Goal: Task Accomplishment & Management: Use online tool/utility

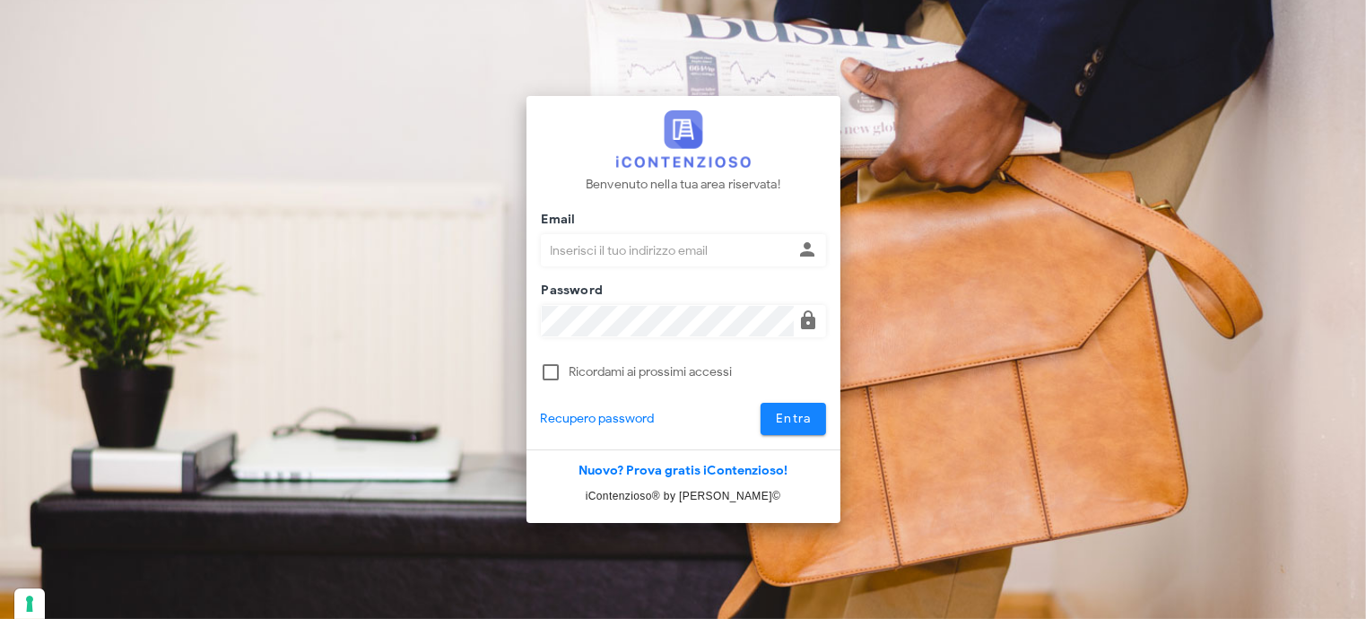
type input "[EMAIL_ADDRESS][DOMAIN_NAME]"
click at [803, 417] on span "Entra" at bounding box center [793, 418] width 37 height 15
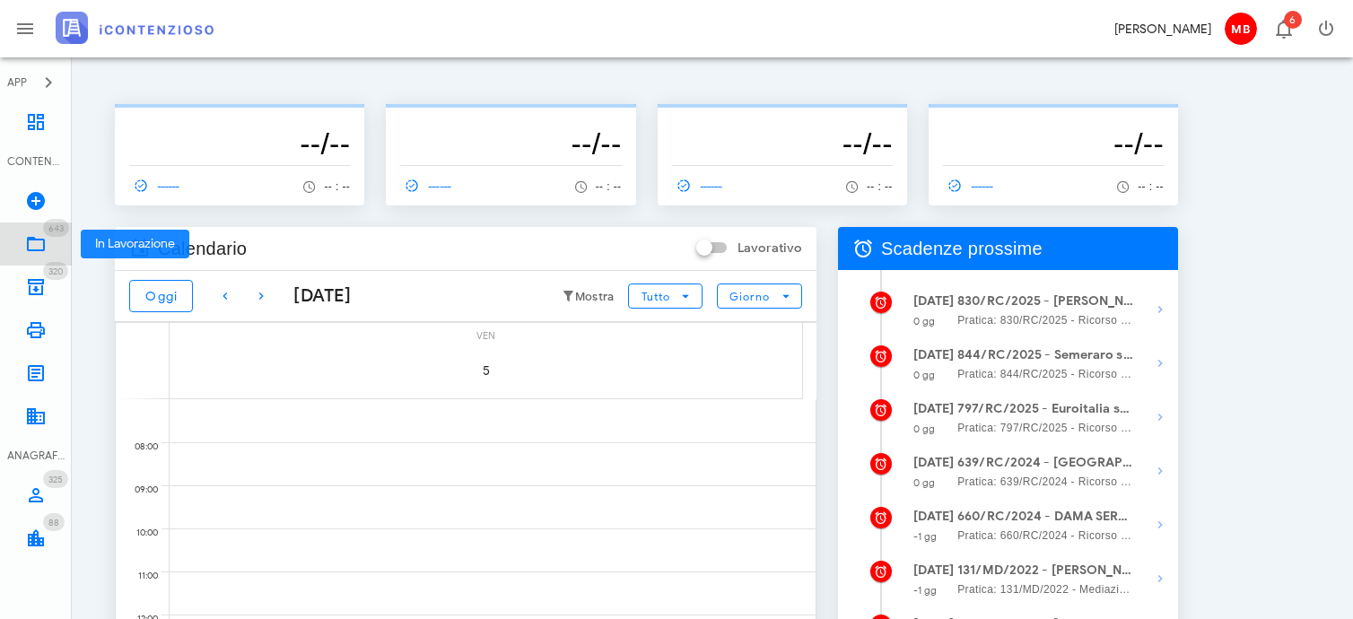
click at [49, 236] on span "643" at bounding box center [56, 228] width 26 height 18
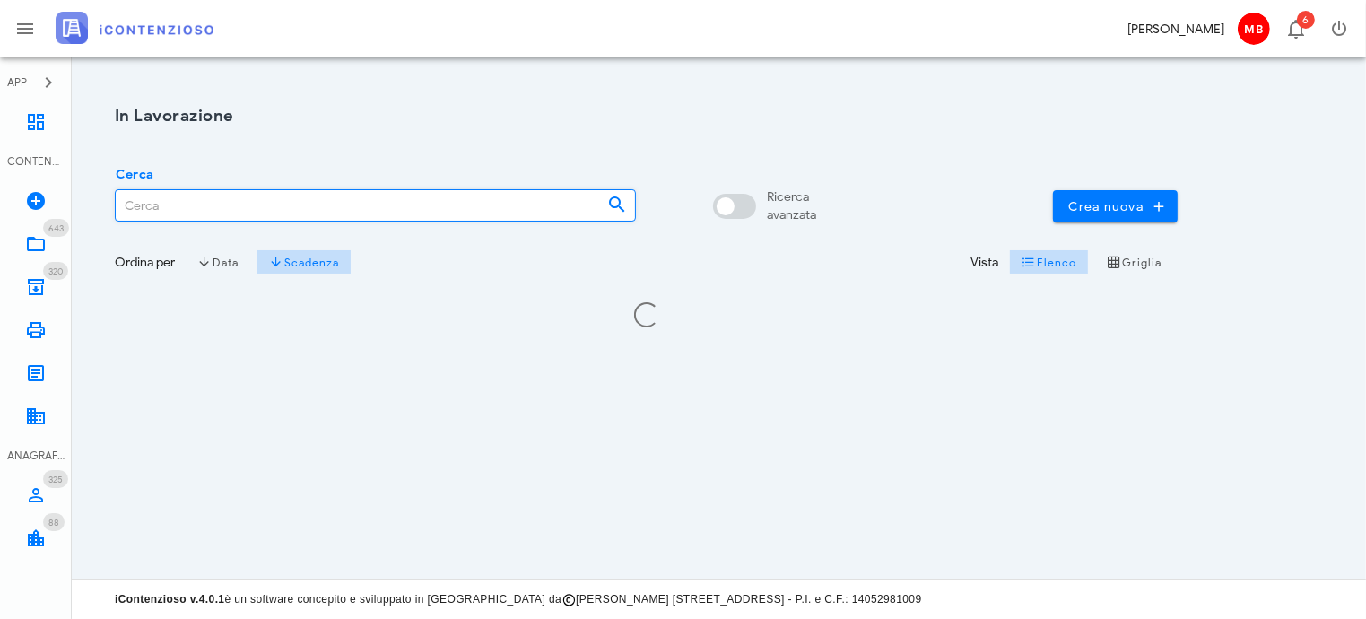
click at [280, 213] on input "Cerca" at bounding box center [355, 205] width 478 height 30
type input "de donatis"
